Goal: Task Accomplishment & Management: Manage account settings

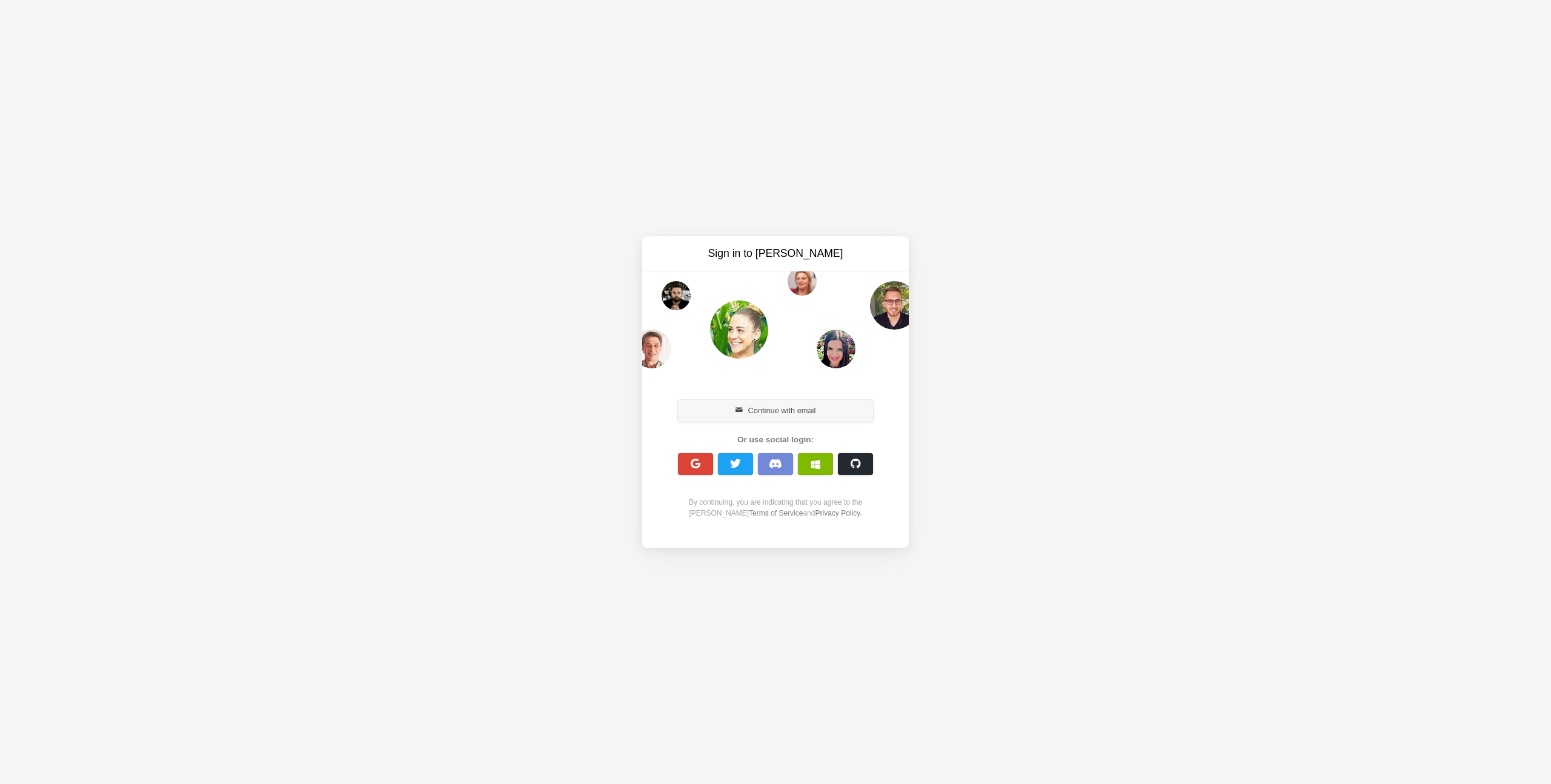
click at [827, 412] on button "Continue with email" at bounding box center [775, 411] width 195 height 22
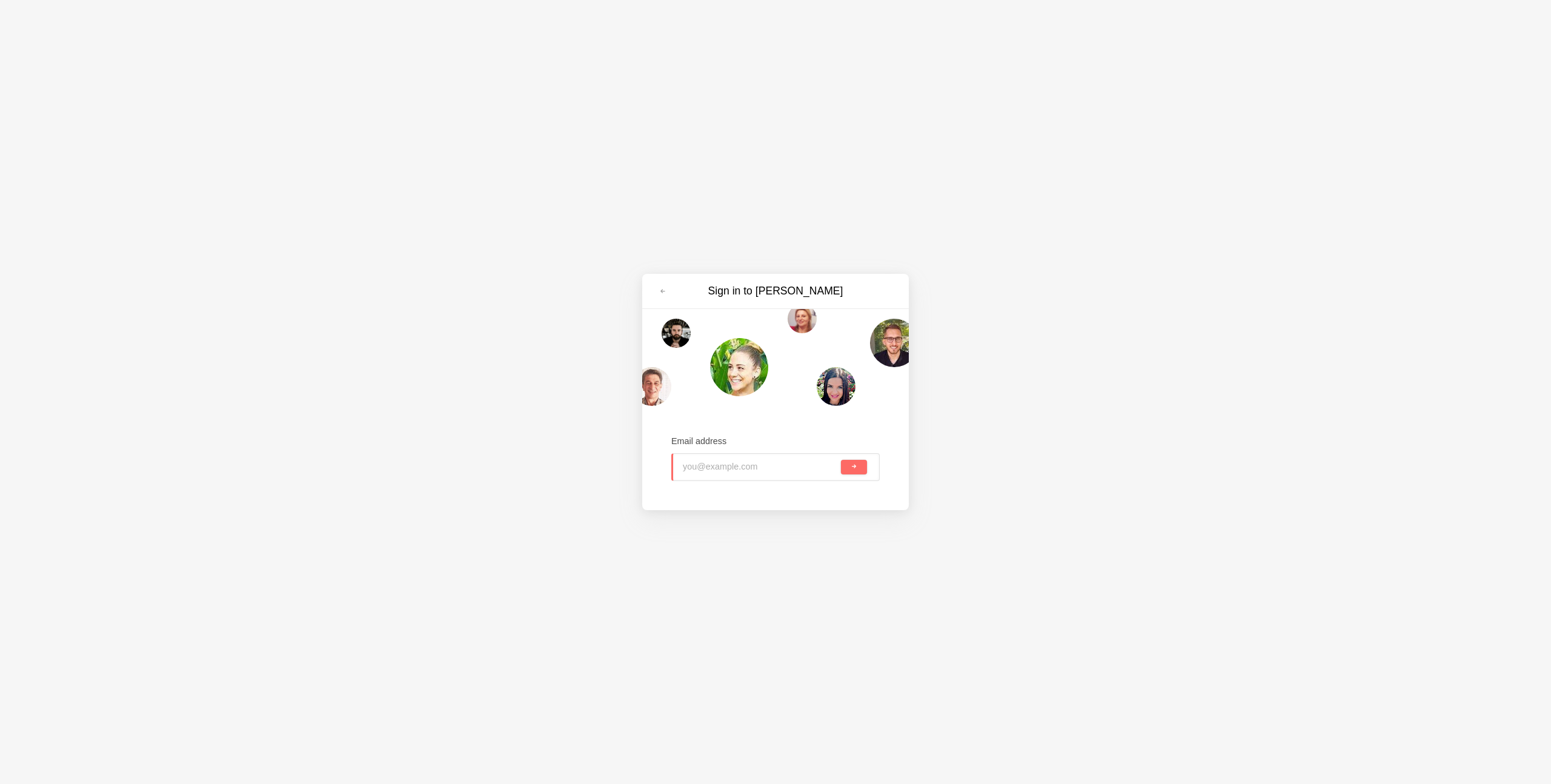
click at [796, 468] on input "email" at bounding box center [761, 466] width 156 height 26
type input "hello@gracehuntercreative.com"
click at [841, 460] on button "submit" at bounding box center [854, 467] width 26 height 15
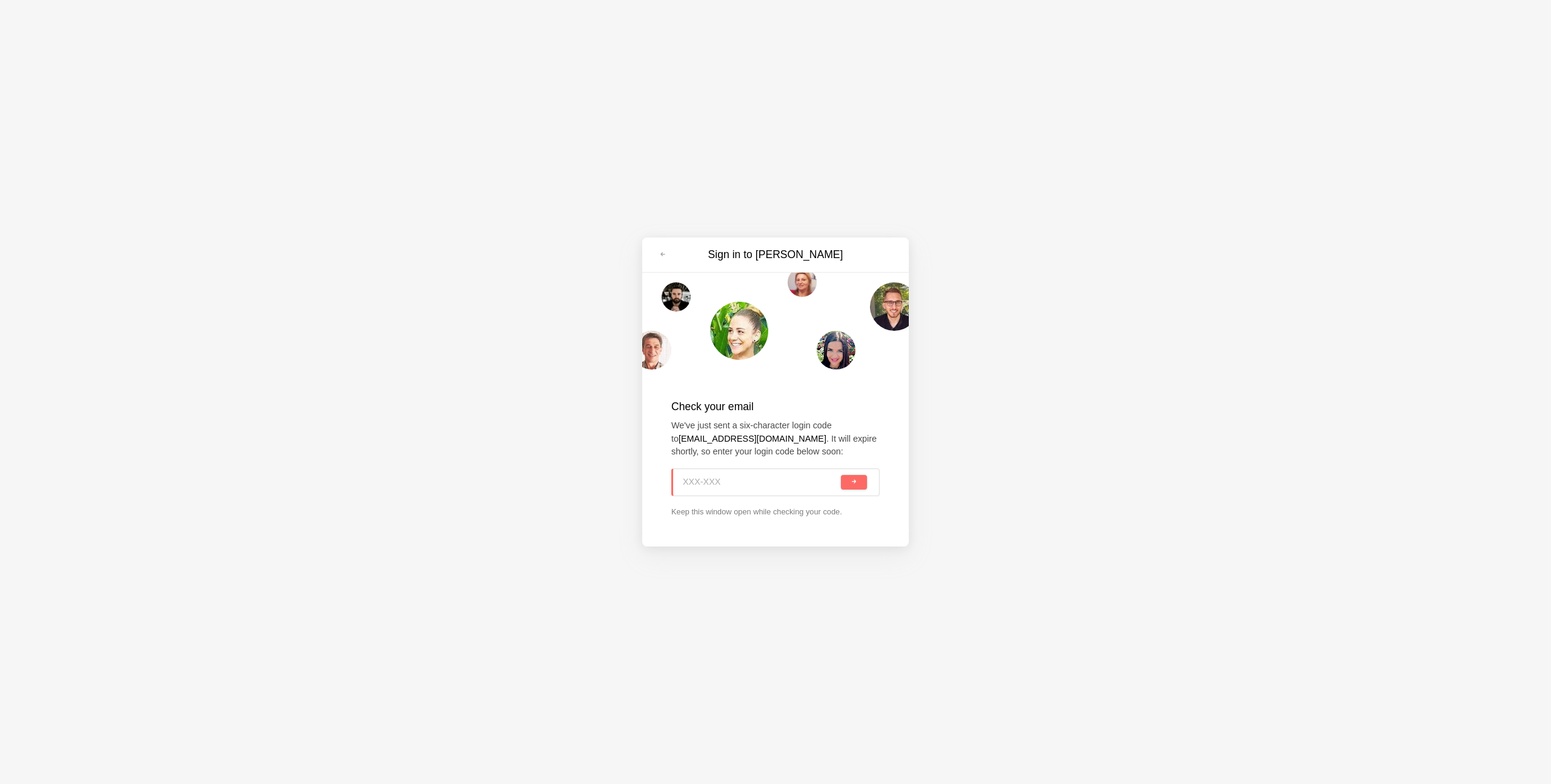
paste input "42C-J5Q"
type input "42C-J5Q"
click at [864, 482] on button "submit" at bounding box center [854, 482] width 26 height 15
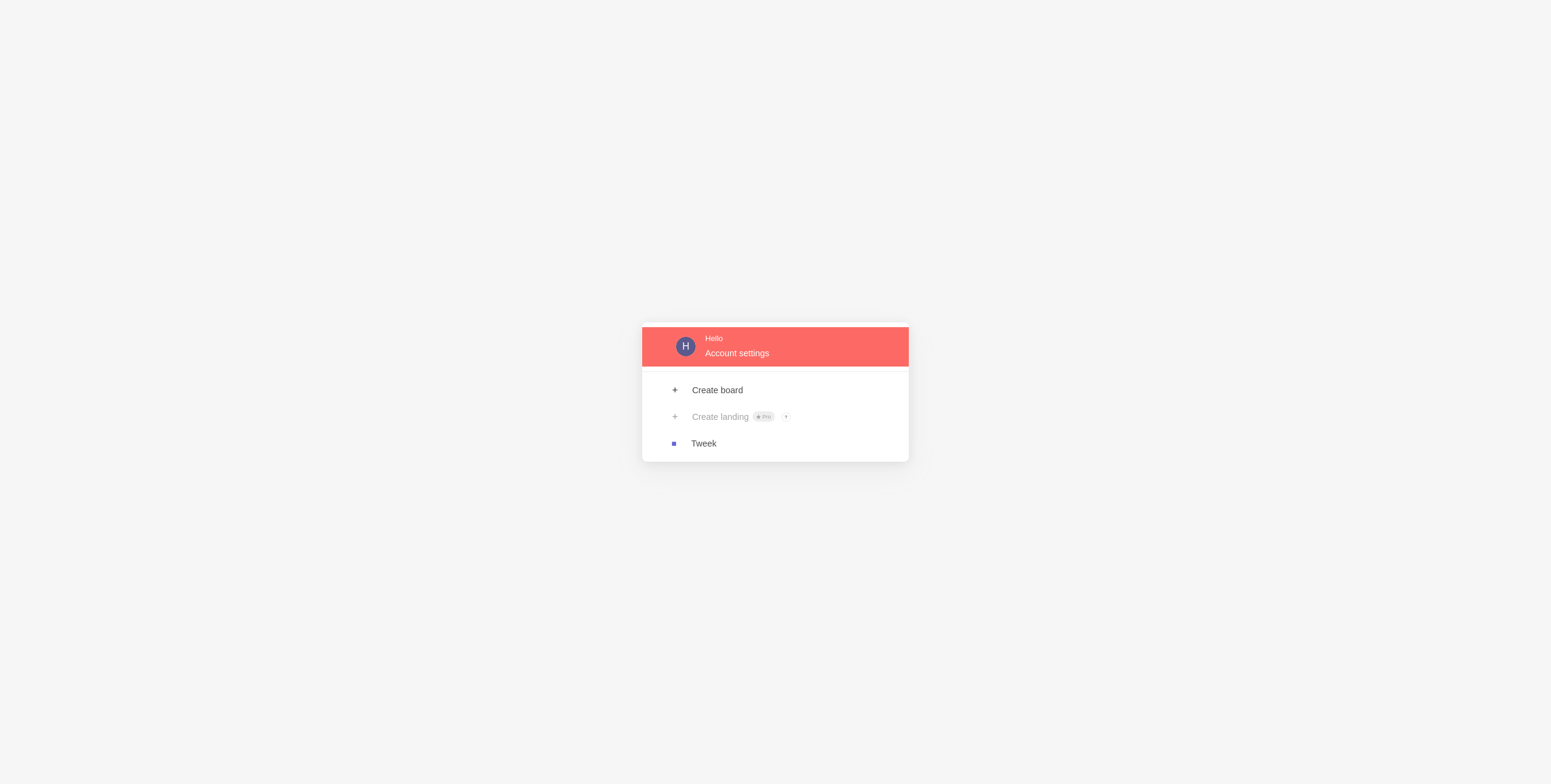
click at [751, 348] on link at bounding box center [776, 347] width 267 height 39
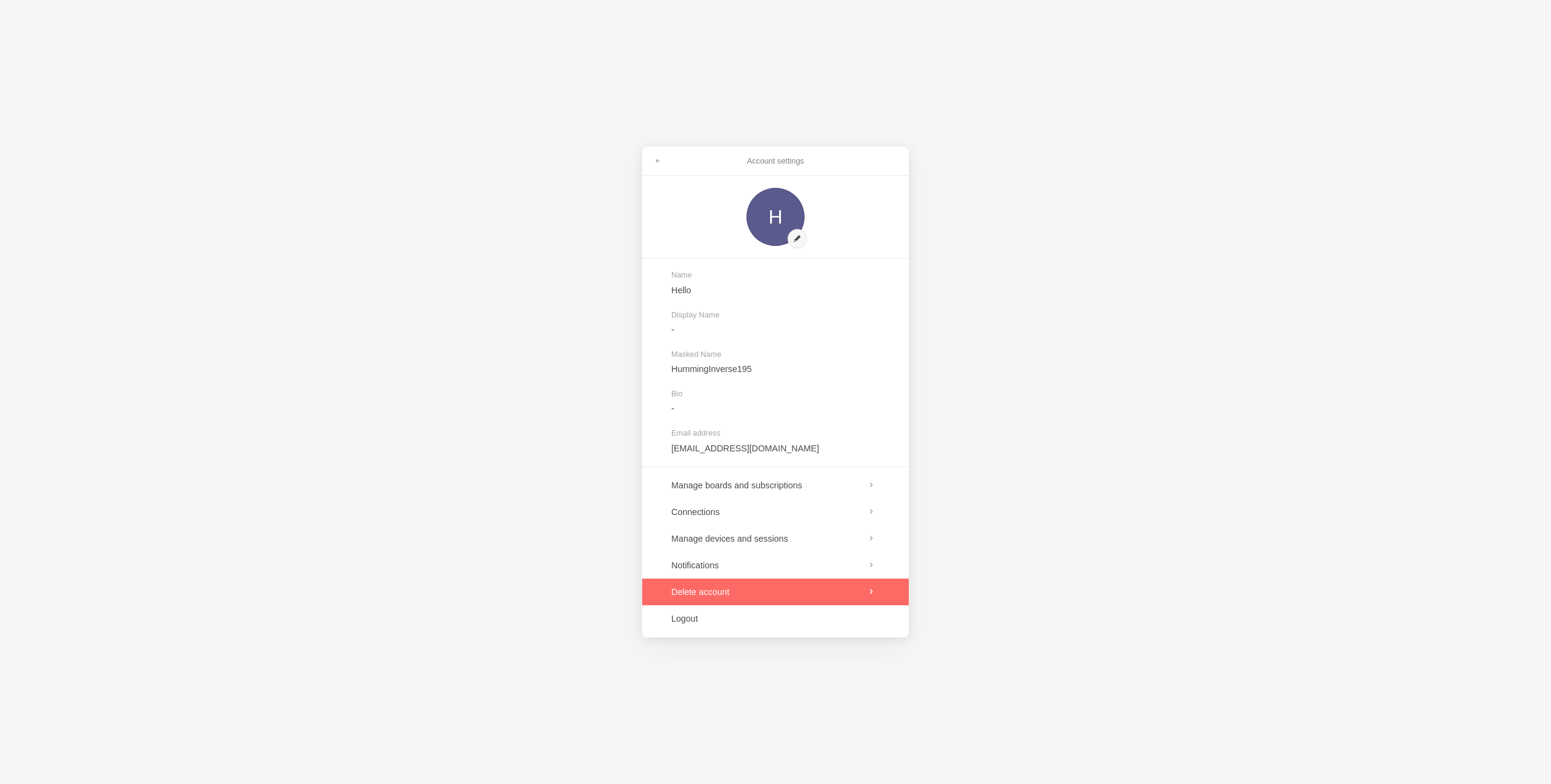
click at [749, 589] on link at bounding box center [776, 591] width 267 height 26
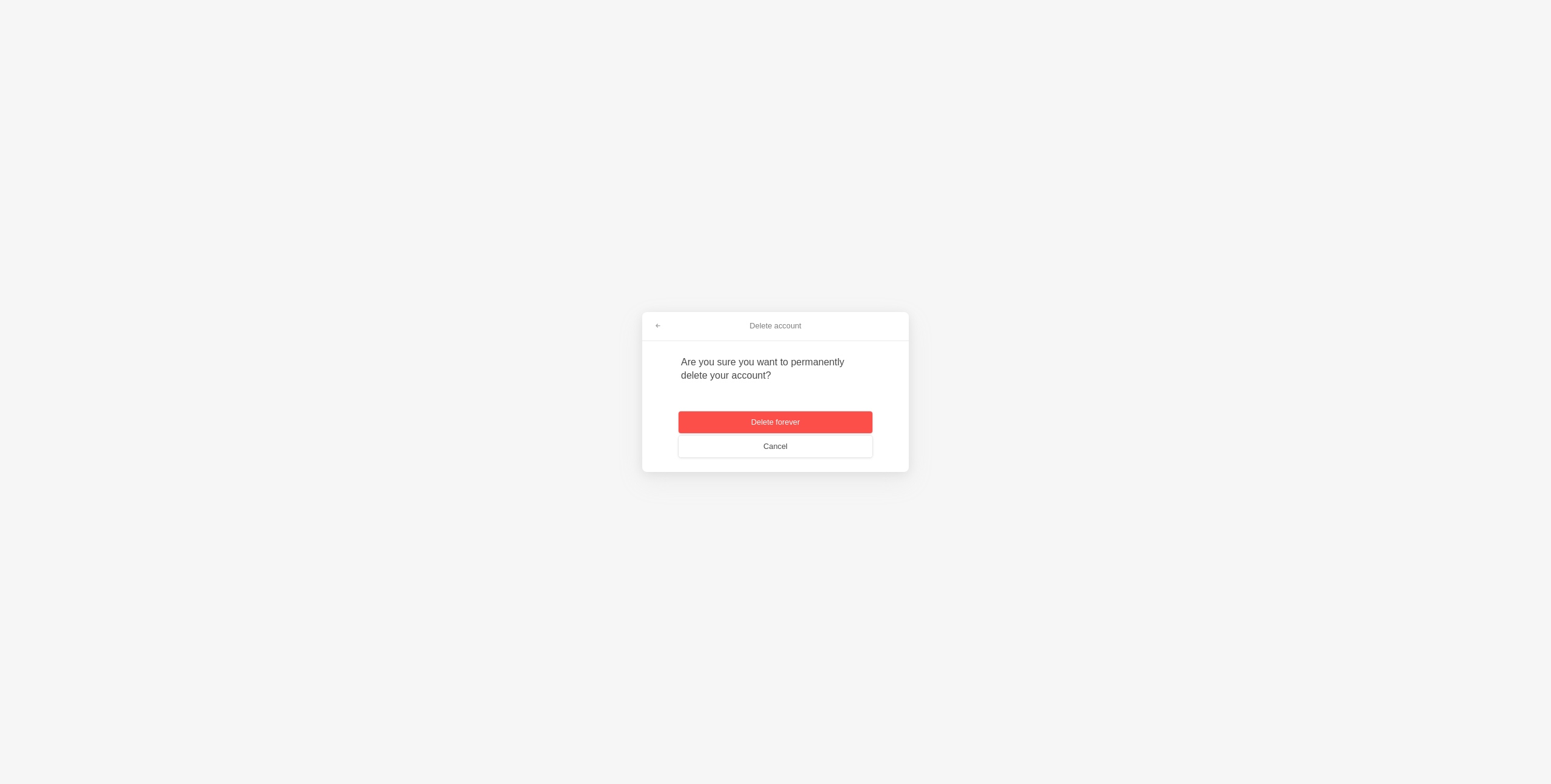
click at [733, 419] on button "Delete forever" at bounding box center [775, 422] width 194 height 22
paste input "39T-0VK"
type input "39T-0VK"
click at [844, 430] on span "submit" at bounding box center [844, 429] width 6 height 6
